Goal: Transaction & Acquisition: Purchase product/service

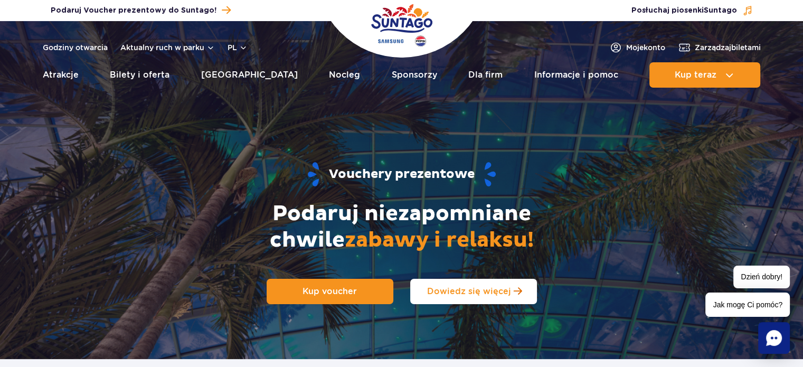
click at [442, 293] on span "Dowiedz się więcej" at bounding box center [469, 291] width 84 height 10
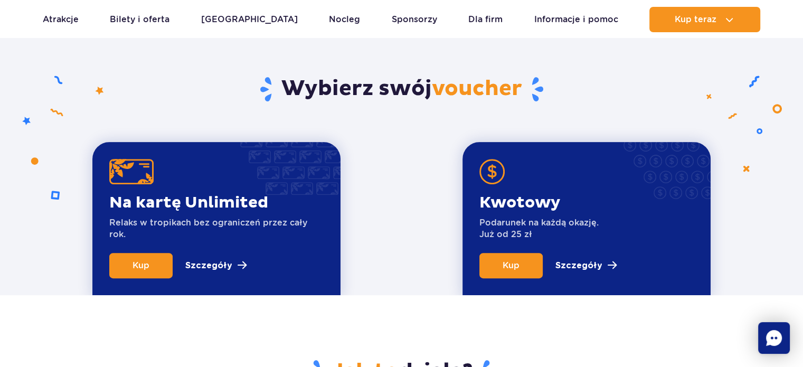
scroll to position [359, 0]
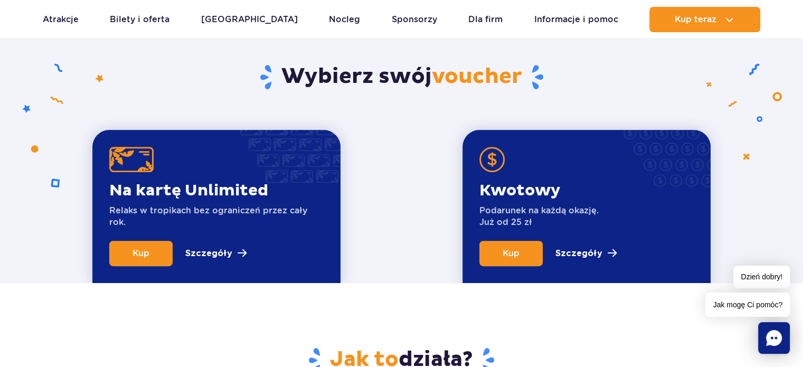
click at [521, 196] on p "Kwotowy" at bounding box center [539, 191] width 119 height 20
click at [511, 256] on span "Kup" at bounding box center [511, 253] width 17 height 10
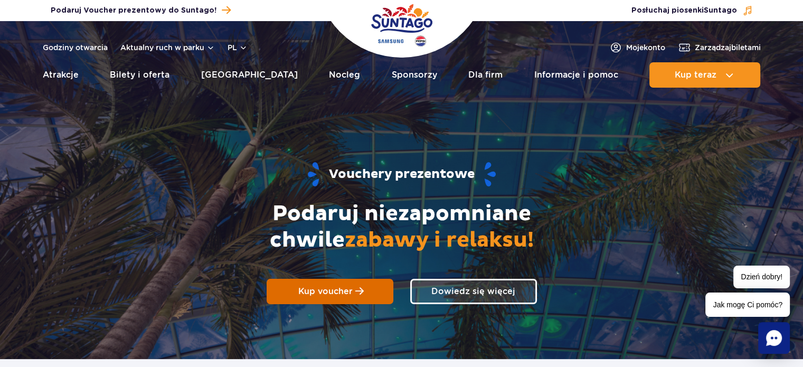
click at [370, 289] on link "Kup voucher" at bounding box center [330, 291] width 127 height 25
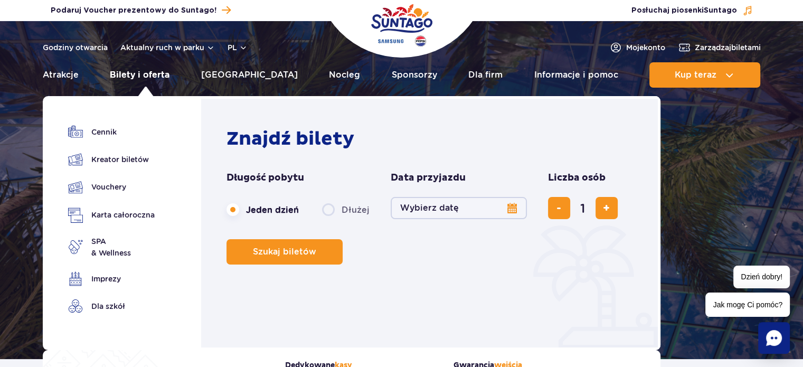
click at [142, 73] on link "Bilety i oferta" at bounding box center [140, 74] width 60 height 25
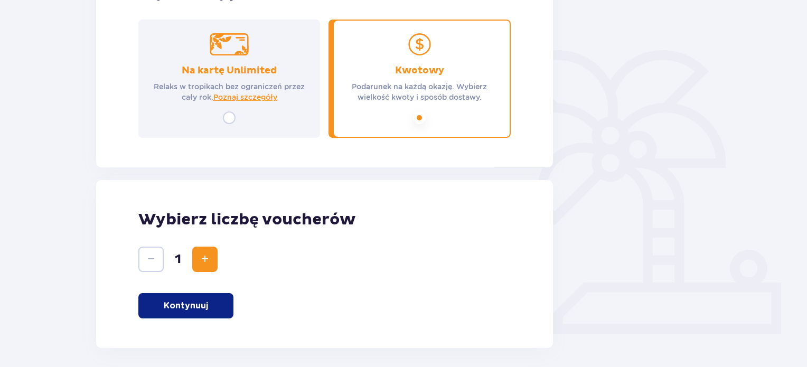
scroll to position [150, 0]
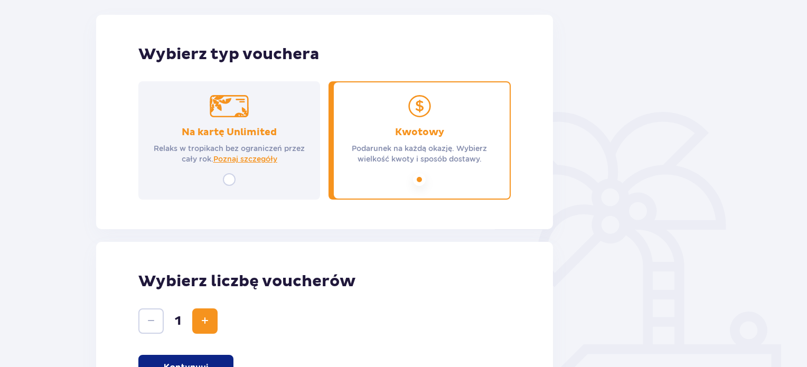
click at [419, 154] on p "Podarunek na każdą okazję. Wybierz wielkość kwoty i sposób dostawy." at bounding box center [419, 153] width 163 height 21
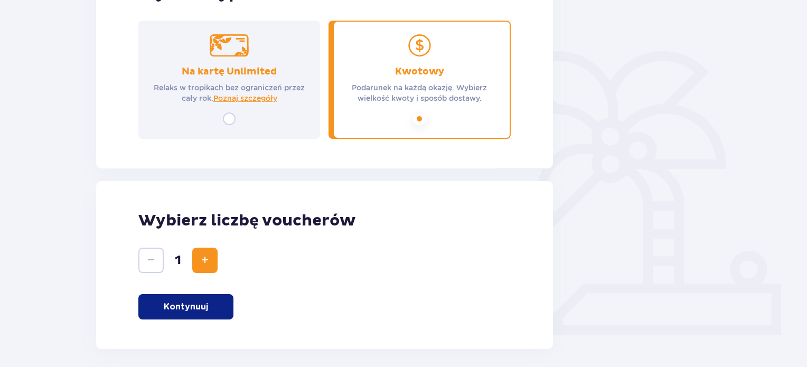
scroll to position [256, 0]
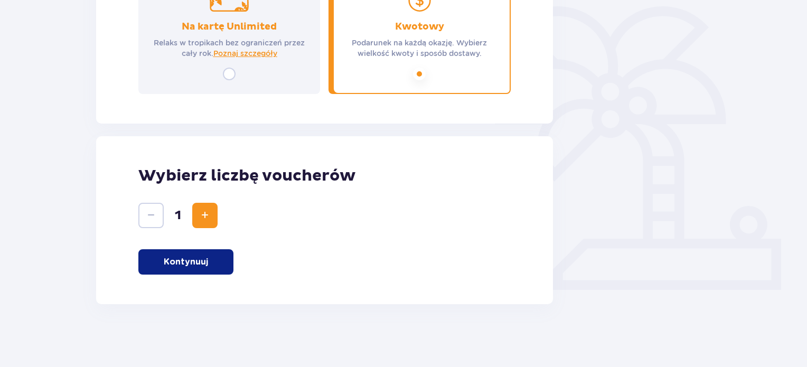
click at [197, 256] on p "Kontynuuj" at bounding box center [186, 262] width 44 height 12
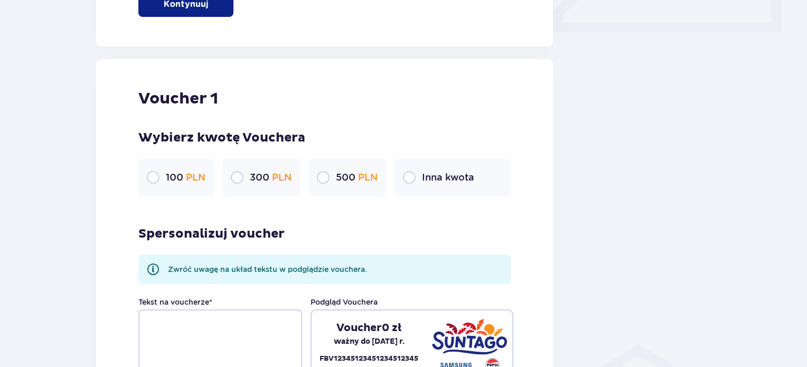
scroll to position [560, 0]
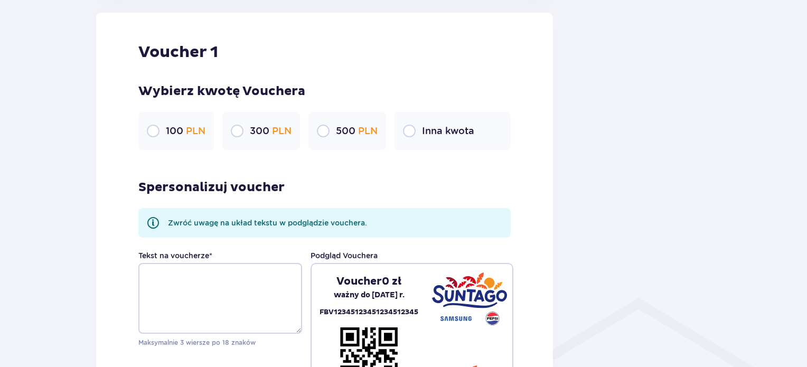
click at [322, 132] on input "radio" at bounding box center [323, 131] width 13 height 13
radio input "true"
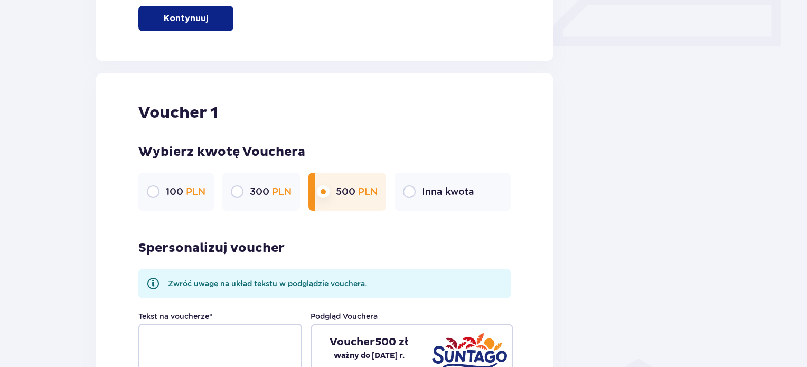
scroll to position [454, 0]
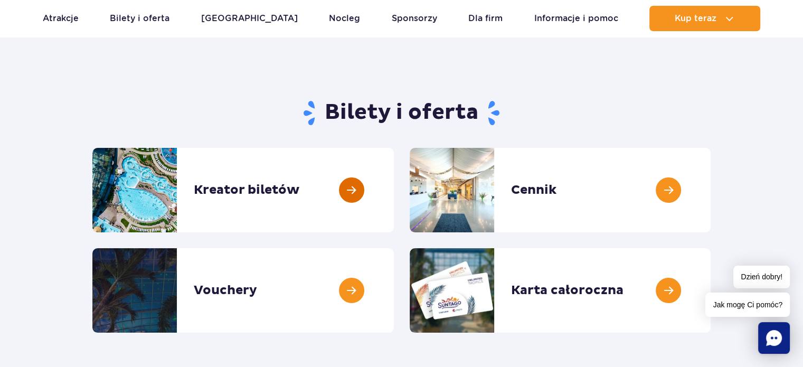
scroll to position [106, 0]
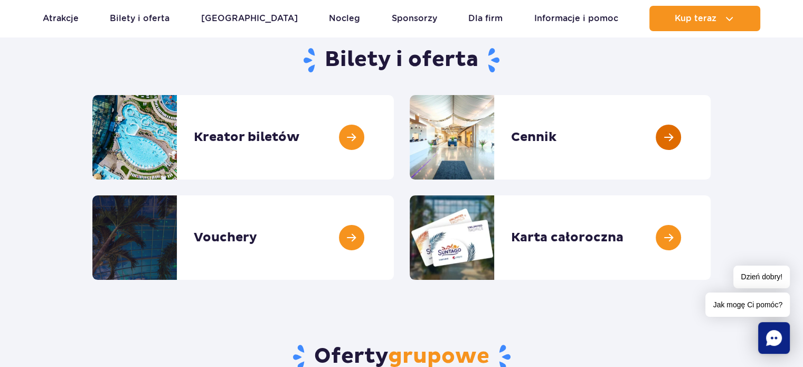
click at [711, 133] on link at bounding box center [711, 137] width 0 height 85
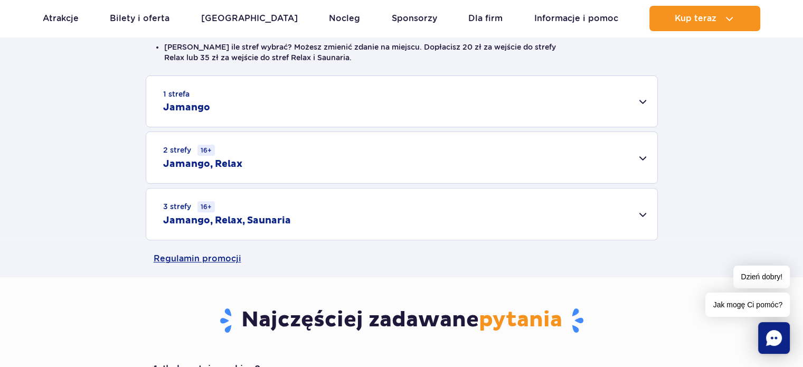
scroll to position [317, 0]
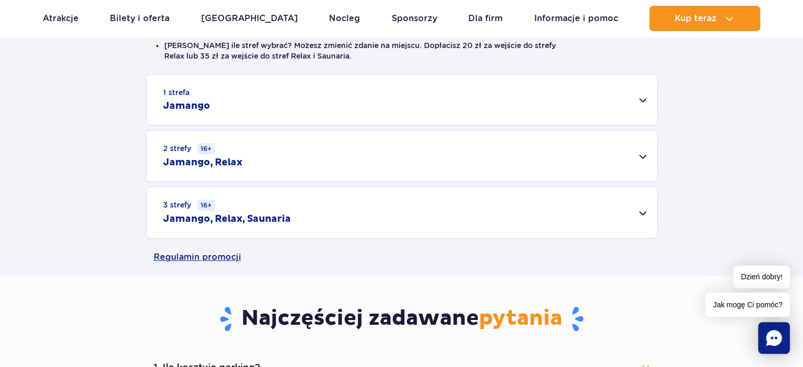
click at [214, 91] on div "1 strefa Jamango" at bounding box center [401, 99] width 511 height 51
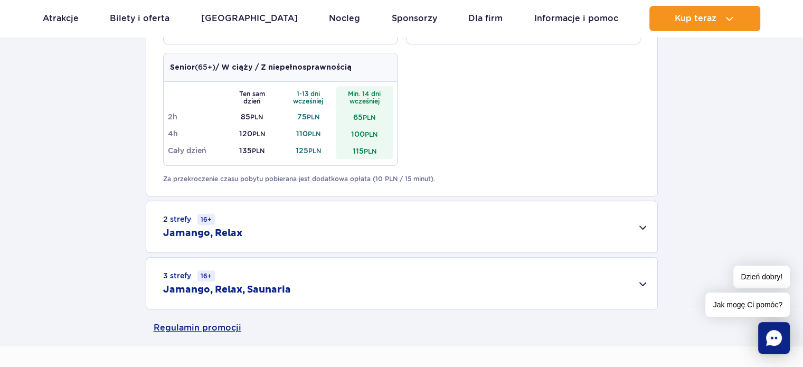
scroll to position [634, 0]
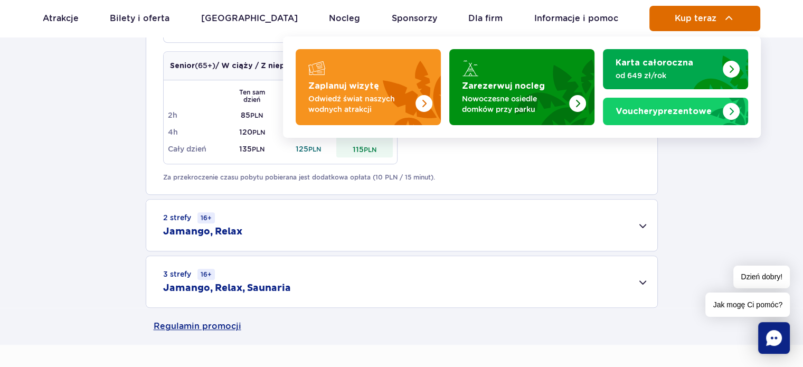
click at [687, 20] on span "Kup teraz" at bounding box center [696, 19] width 42 height 10
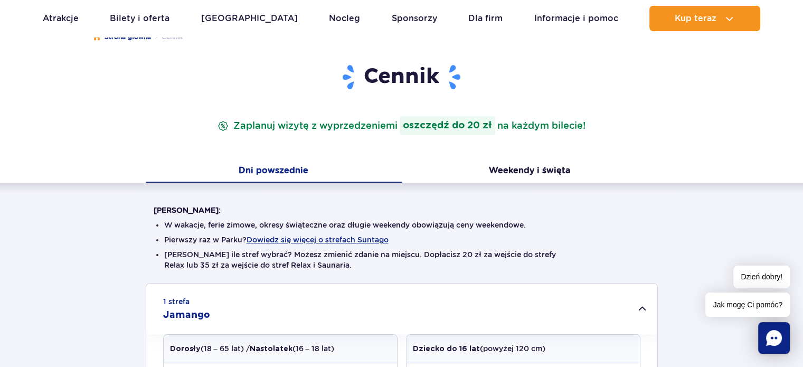
scroll to position [106, 0]
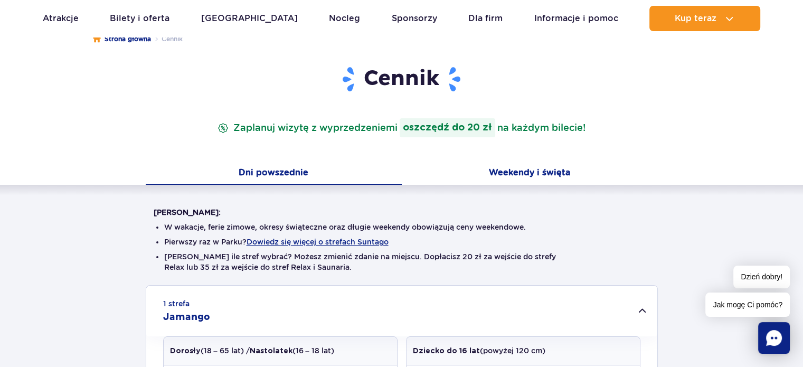
click at [516, 171] on button "Weekendy i święta" at bounding box center [530, 174] width 256 height 22
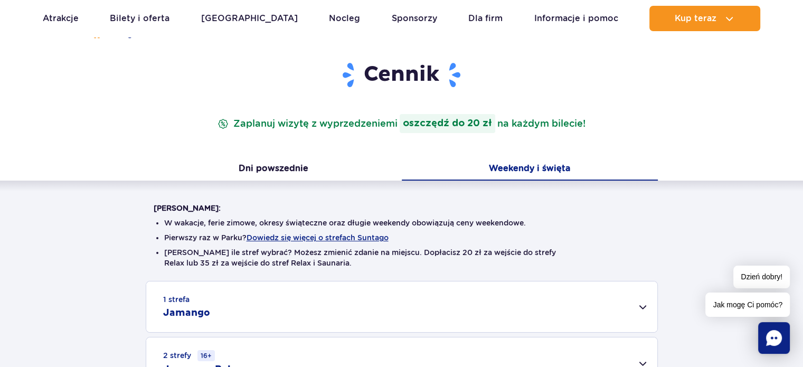
scroll to position [317, 0]
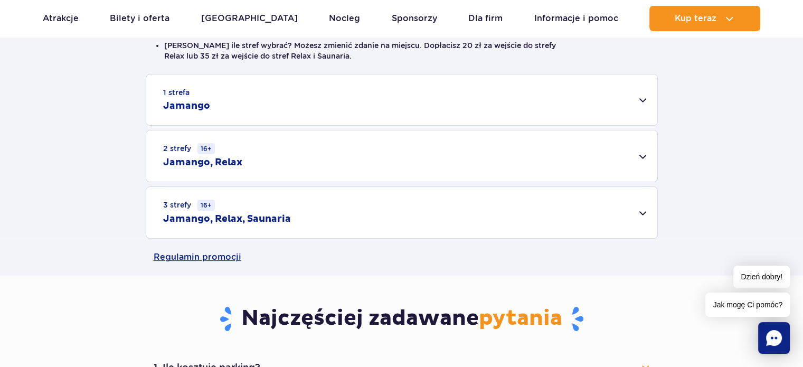
click at [196, 97] on div "1 strefa Jamango" at bounding box center [401, 99] width 511 height 51
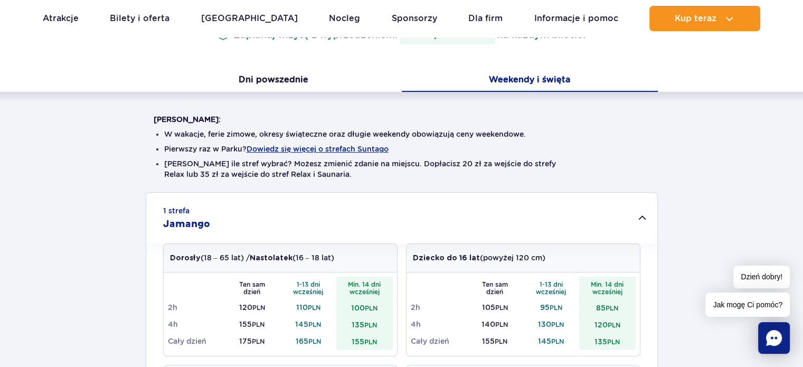
scroll to position [53, 0]
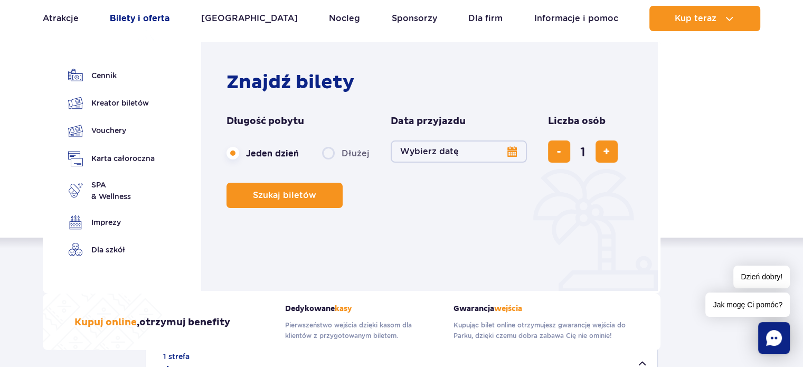
click at [145, 14] on link "Bilety i oferta" at bounding box center [140, 18] width 60 height 25
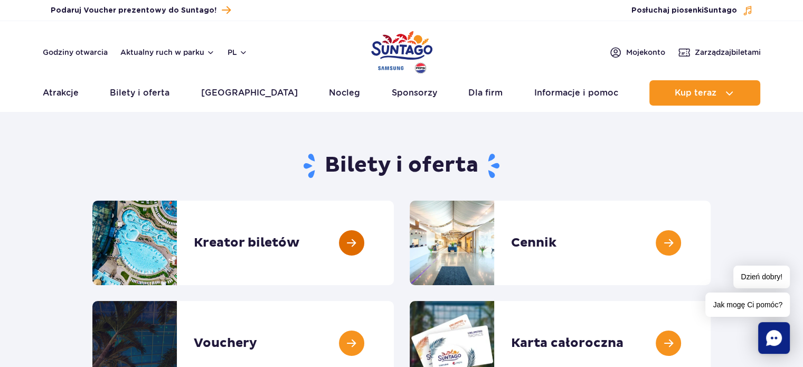
click at [394, 245] on link at bounding box center [394, 243] width 0 height 85
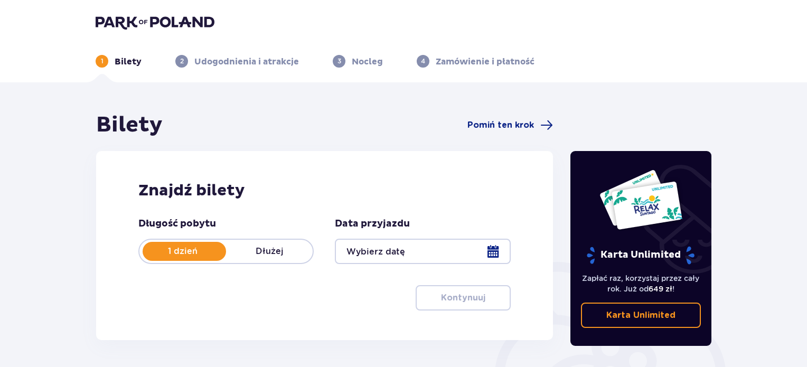
click at [380, 255] on div at bounding box center [422, 251] width 175 height 25
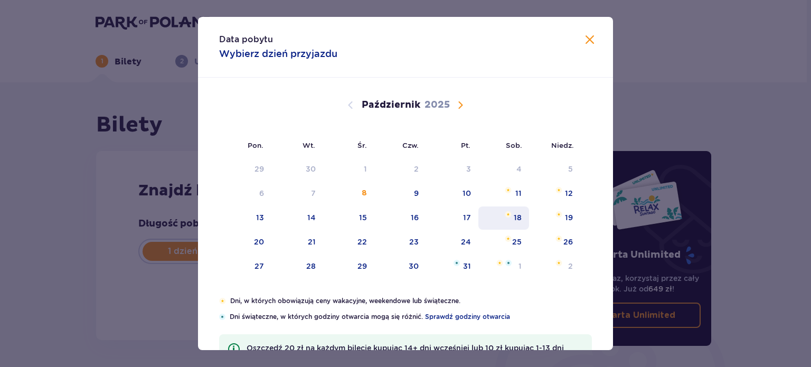
click at [516, 216] on div "18" at bounding box center [518, 217] width 8 height 11
type input "[DATE]"
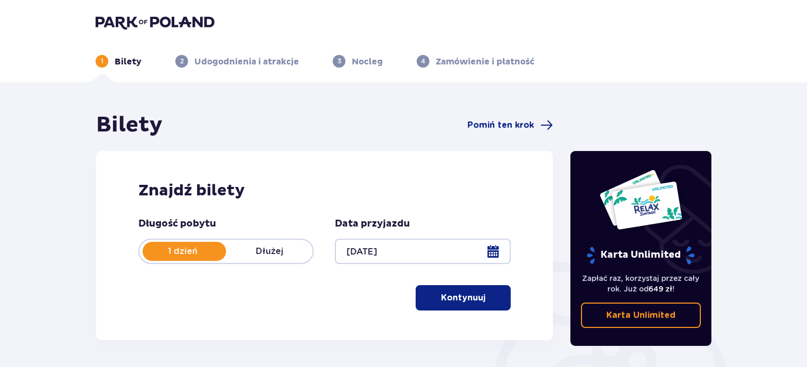
scroll to position [53, 0]
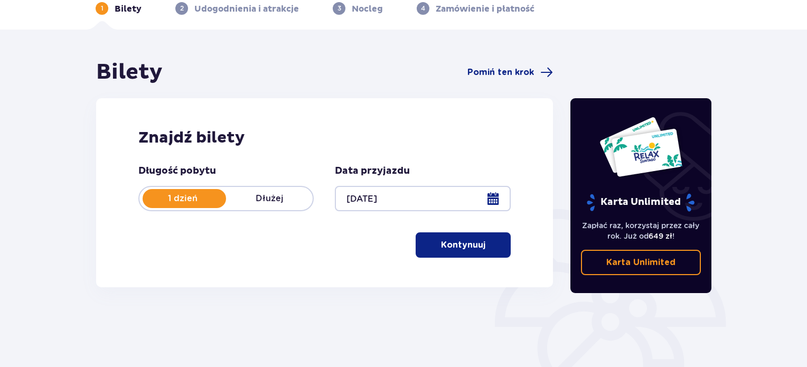
click at [475, 238] on button "Kontynuuj" at bounding box center [463, 244] width 95 height 25
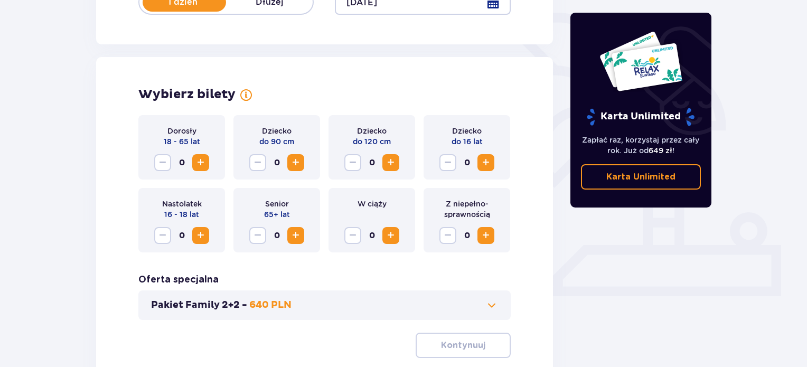
scroll to position [294, 0]
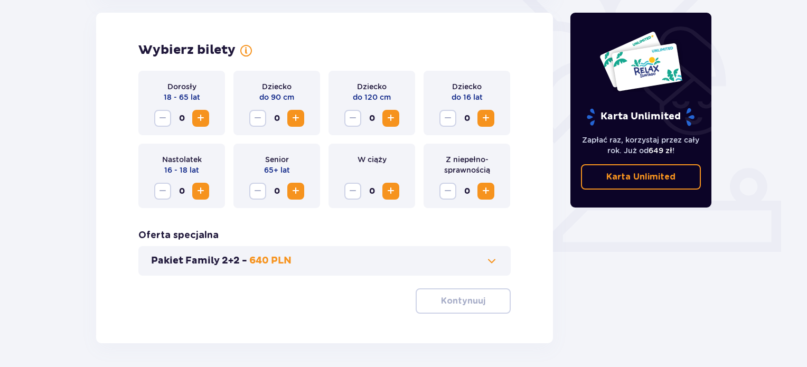
click at [197, 117] on span "Zwiększ" at bounding box center [200, 118] width 13 height 13
click at [391, 117] on span "Zwiększ" at bounding box center [391, 118] width 13 height 13
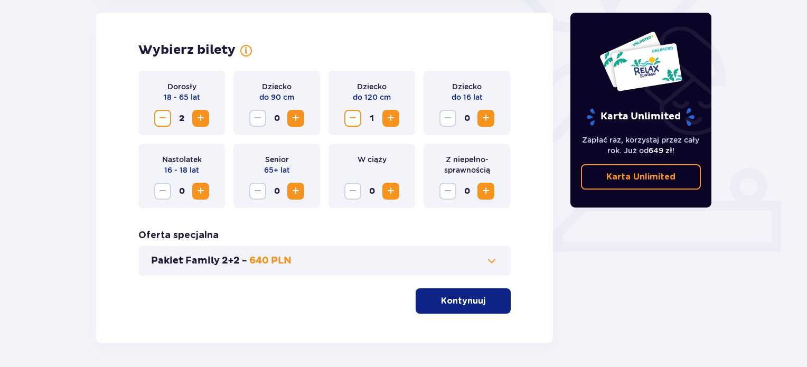
click at [485, 114] on span "Zwiększ" at bounding box center [486, 118] width 13 height 13
click at [502, 265] on div "Pakiet Family 2+2 - 640 PLN" at bounding box center [324, 261] width 372 height 30
click at [486, 264] on span at bounding box center [491, 261] width 13 height 13
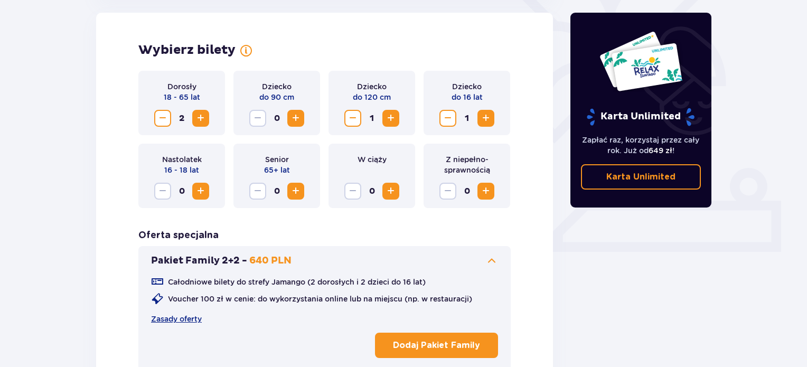
click at [486, 264] on span at bounding box center [491, 261] width 13 height 13
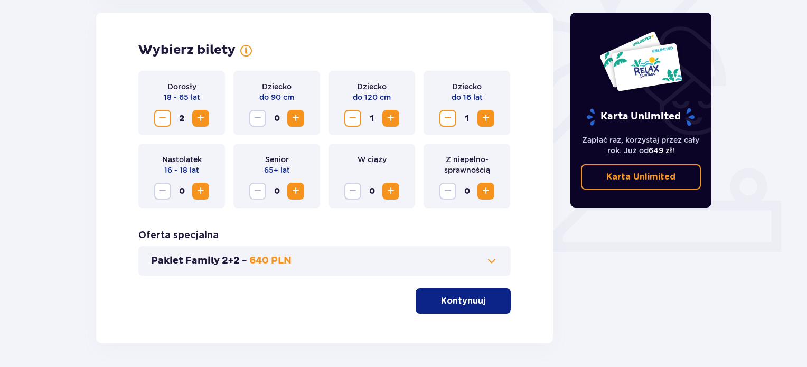
click at [465, 302] on p "Kontynuuj" at bounding box center [463, 301] width 44 height 12
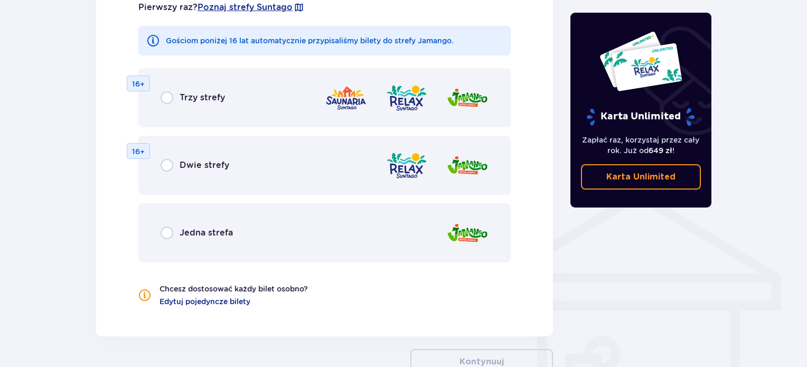
scroll to position [692, 0]
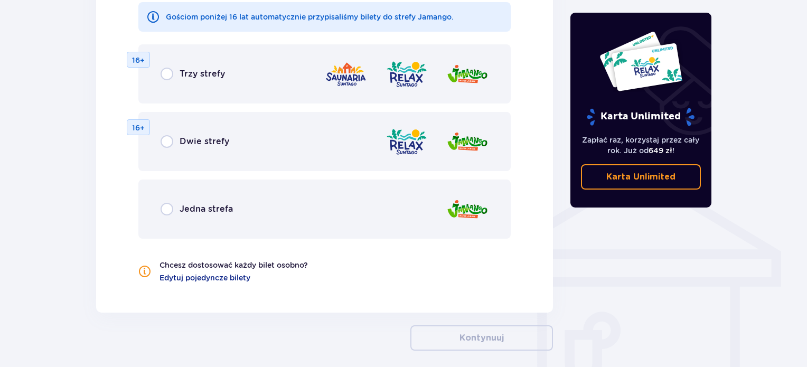
click at [168, 215] on input "radio" at bounding box center [167, 209] width 13 height 13
radio input "true"
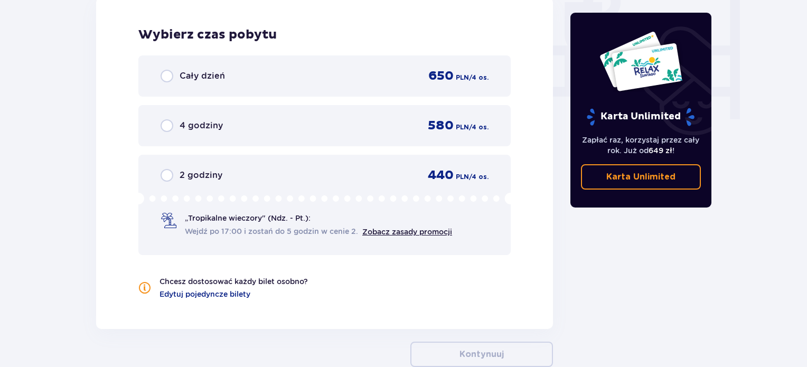
scroll to position [1045, 0]
